Goal: Information Seeking & Learning: Learn about a topic

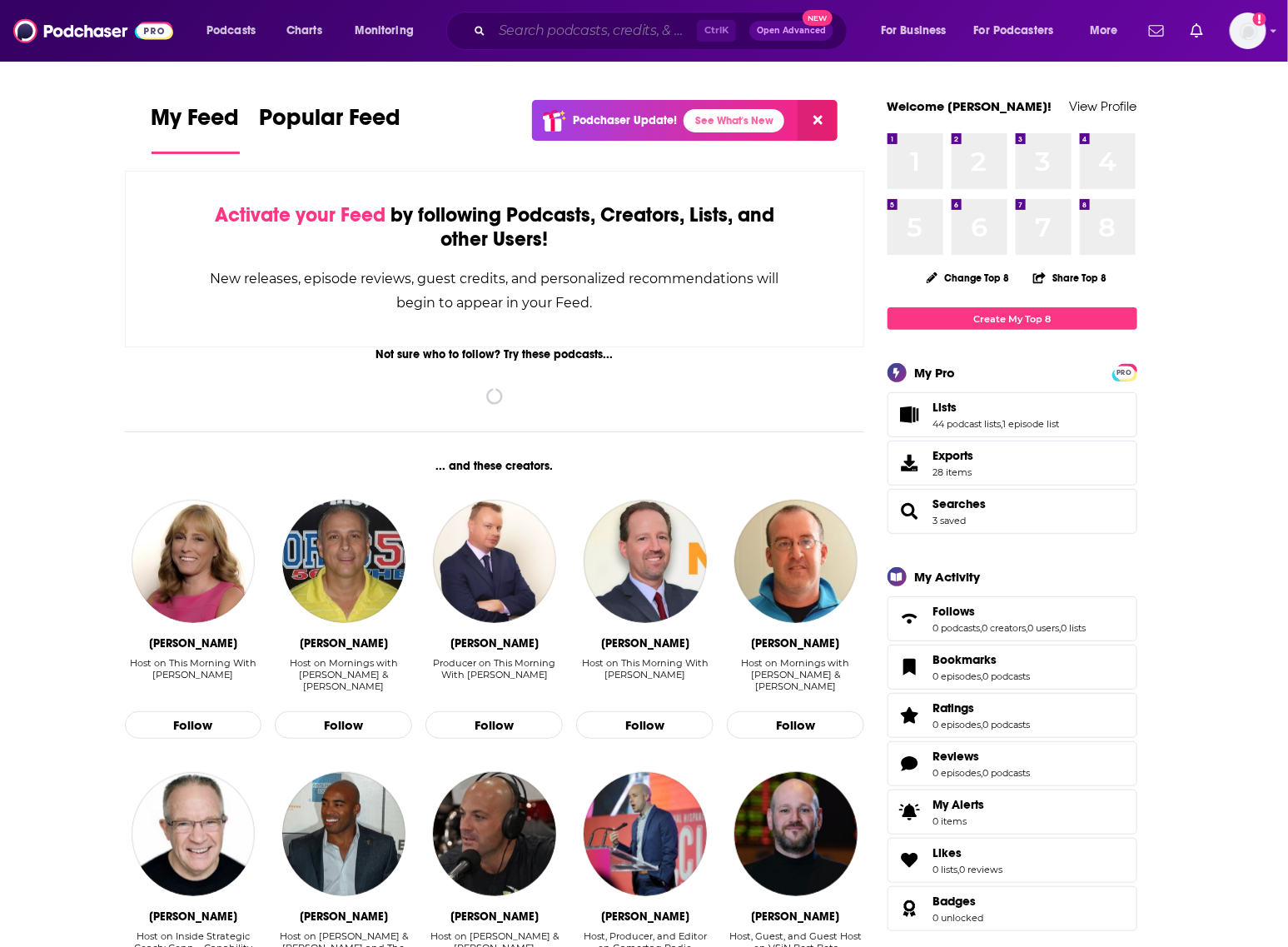
click at [595, 19] on input "Search podcasts, credits, & more..." at bounding box center [594, 31] width 205 height 26
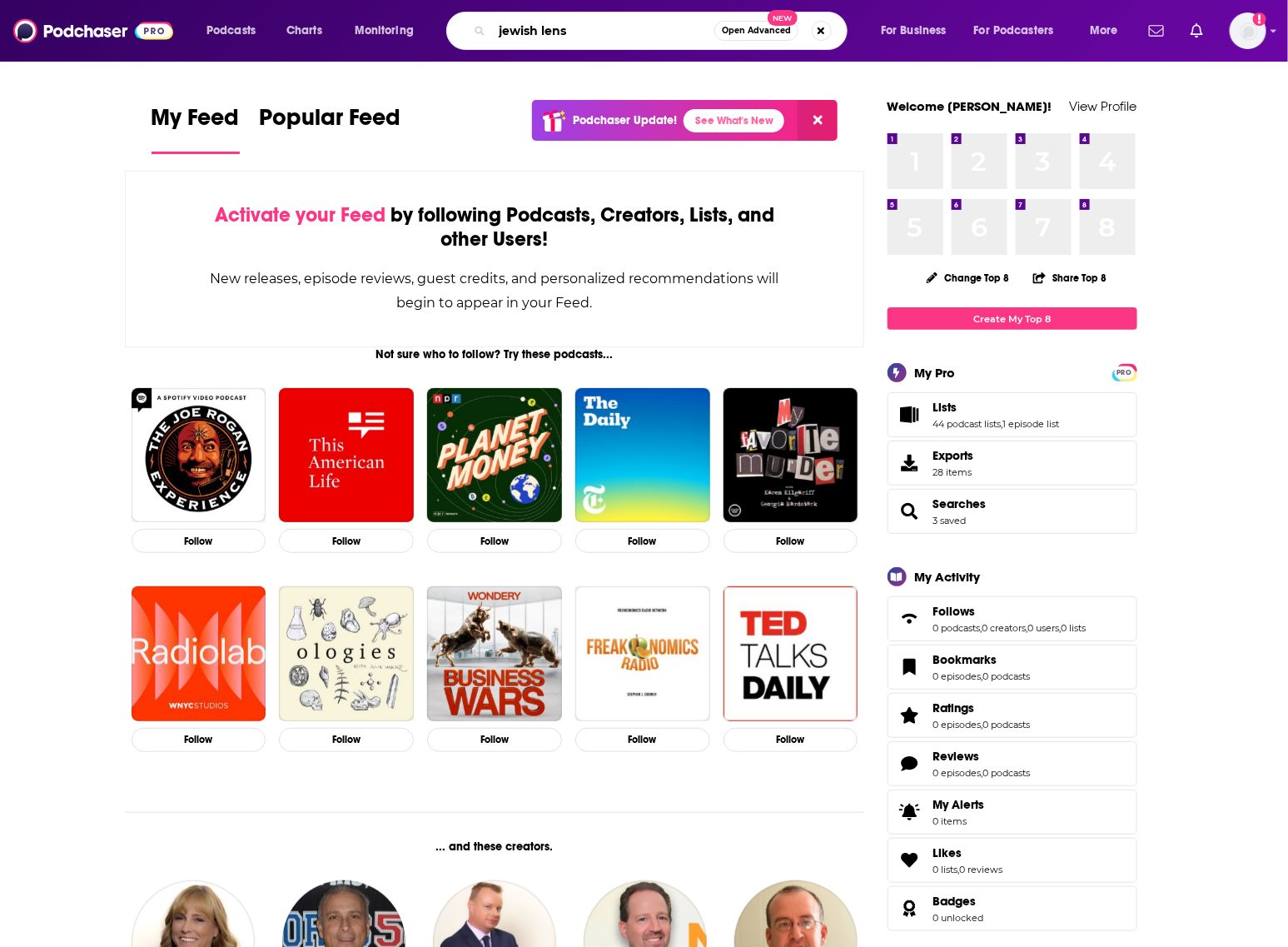
type input "jewish lens"
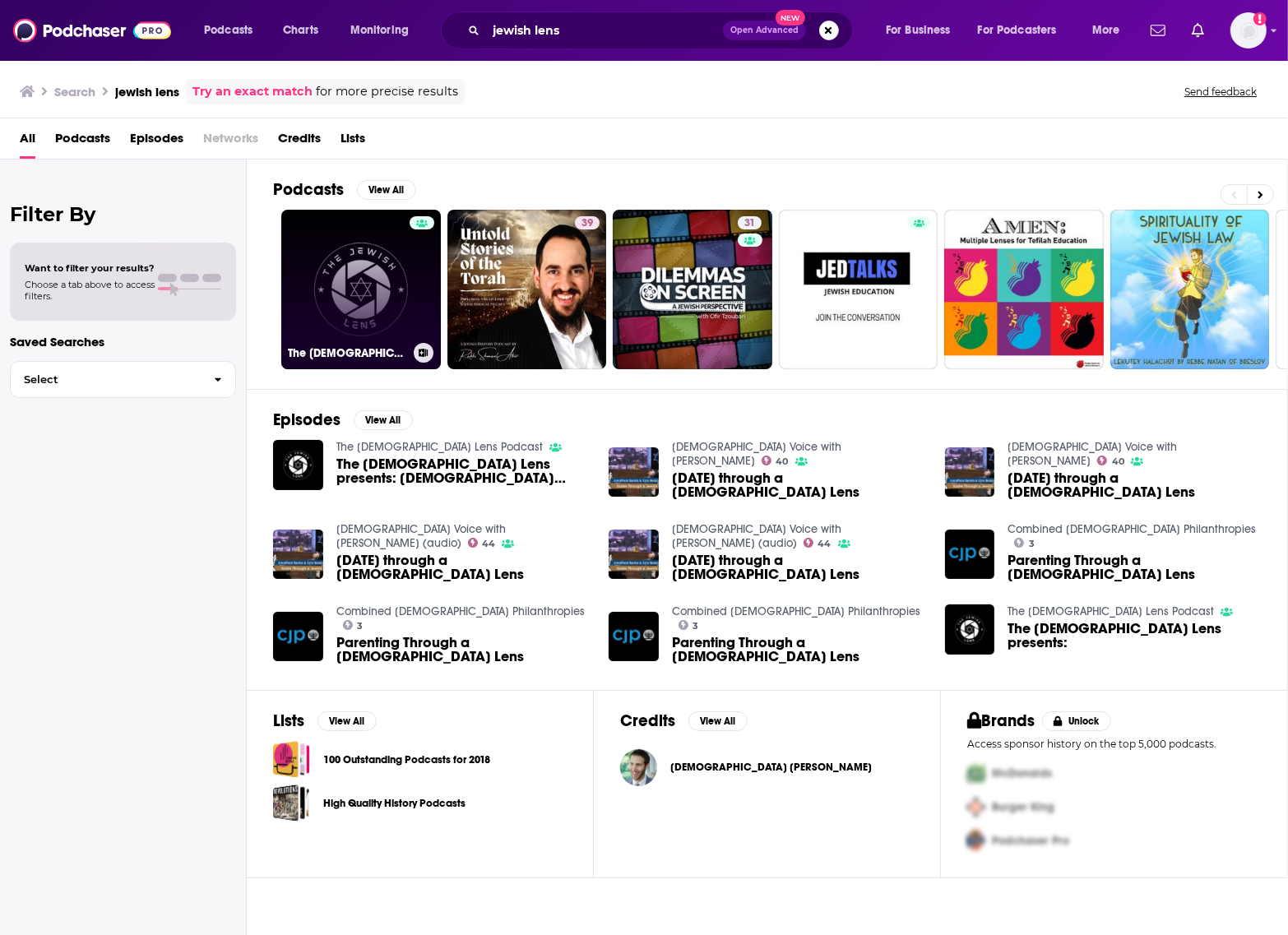
click at [377, 243] on link "The [DEMOGRAPHIC_DATA] Lens Podcast" at bounding box center [361, 289] width 160 height 160
